Goal: Task Accomplishment & Management: Manage account settings

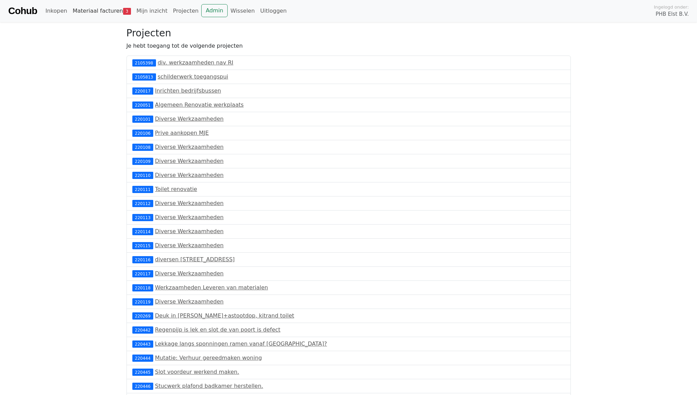
click at [109, 10] on link "Materiaal facturen 3" at bounding box center [102, 11] width 64 height 14
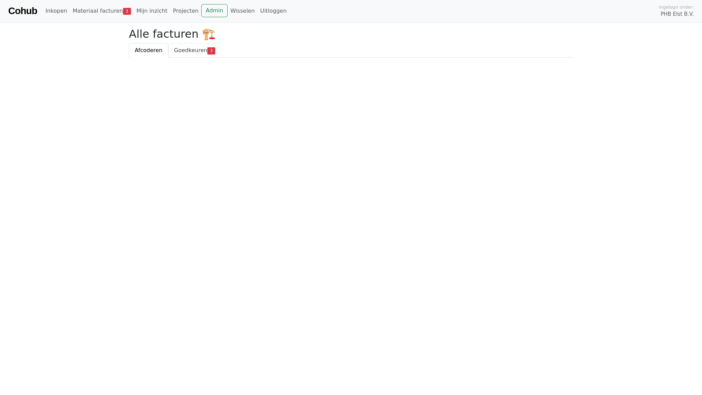
click at [194, 48] on span "Goedkeuren" at bounding box center [190, 50] width 33 height 7
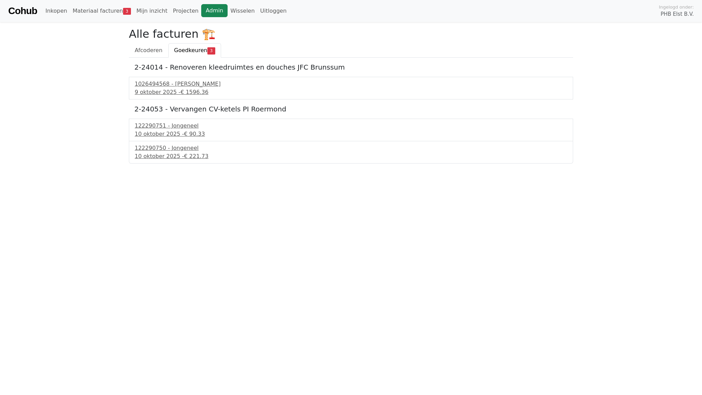
click at [203, 10] on link "Admin" at bounding box center [214, 10] width 26 height 13
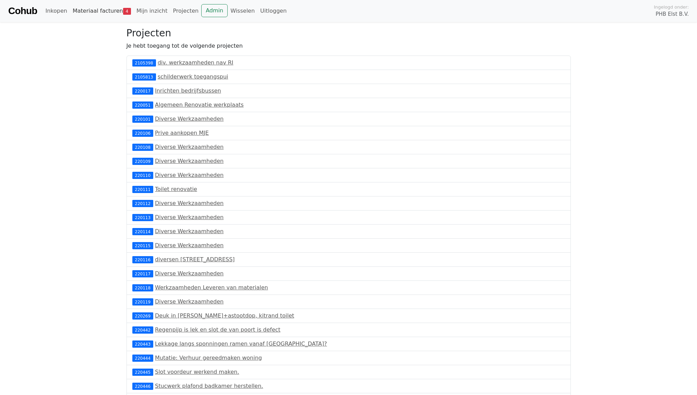
click at [107, 9] on link "Materiaal facturen 4" at bounding box center [102, 11] width 64 height 14
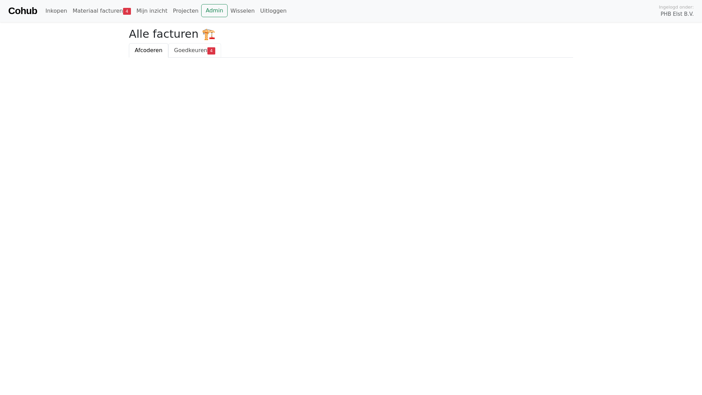
click at [186, 49] on span "Goedkeuren" at bounding box center [190, 50] width 33 height 7
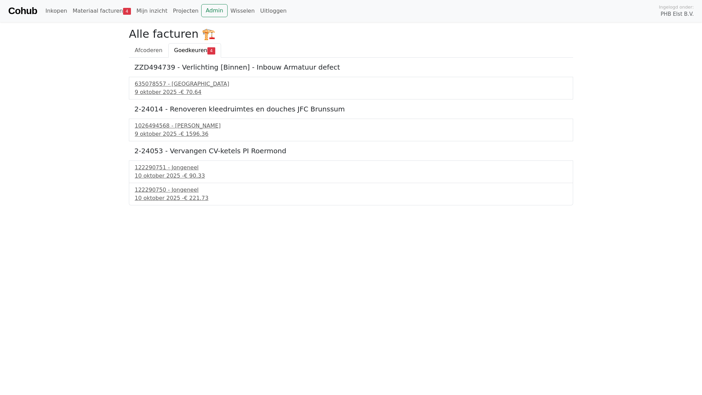
click at [156, 79] on div "635078557 - [GEOGRAPHIC_DATA] [DATE] - € 70.64" at bounding box center [351, 88] width 444 height 23
click at [150, 89] on div "9 oktober 2025 - € 70.64" at bounding box center [351, 92] width 433 height 8
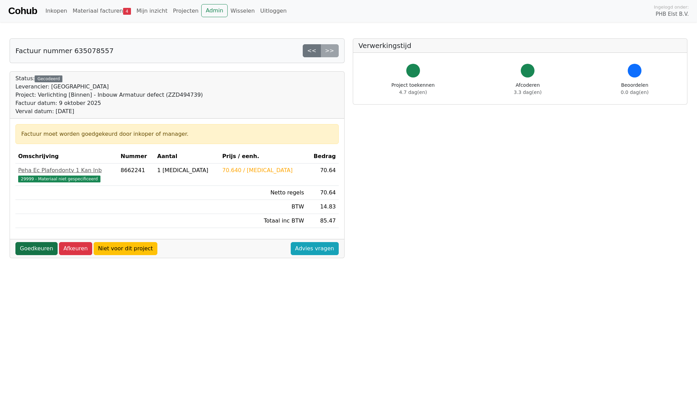
click at [30, 248] on link "Goedkeuren" at bounding box center [36, 248] width 42 height 13
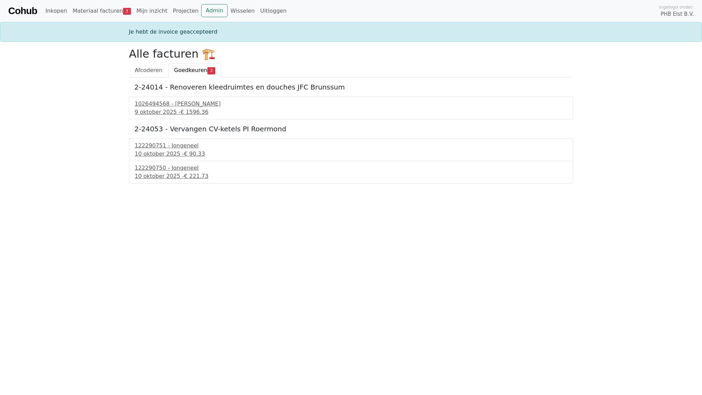
click at [26, 10] on link "Cohub" at bounding box center [22, 11] width 29 height 16
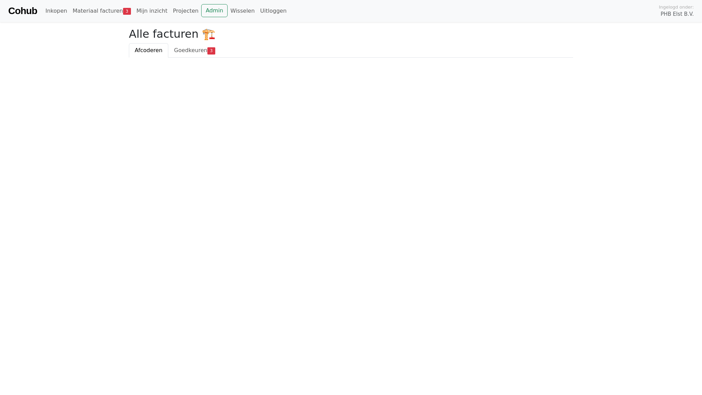
click at [29, 10] on link "Cohub" at bounding box center [22, 11] width 29 height 16
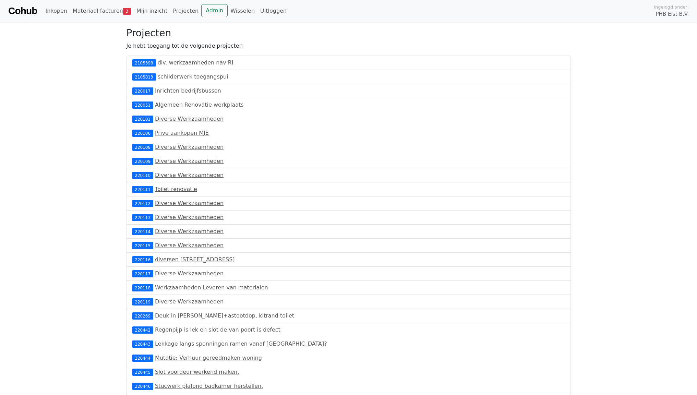
click at [29, 10] on link "Cohub" at bounding box center [22, 11] width 29 height 16
